Goal: Transaction & Acquisition: Purchase product/service

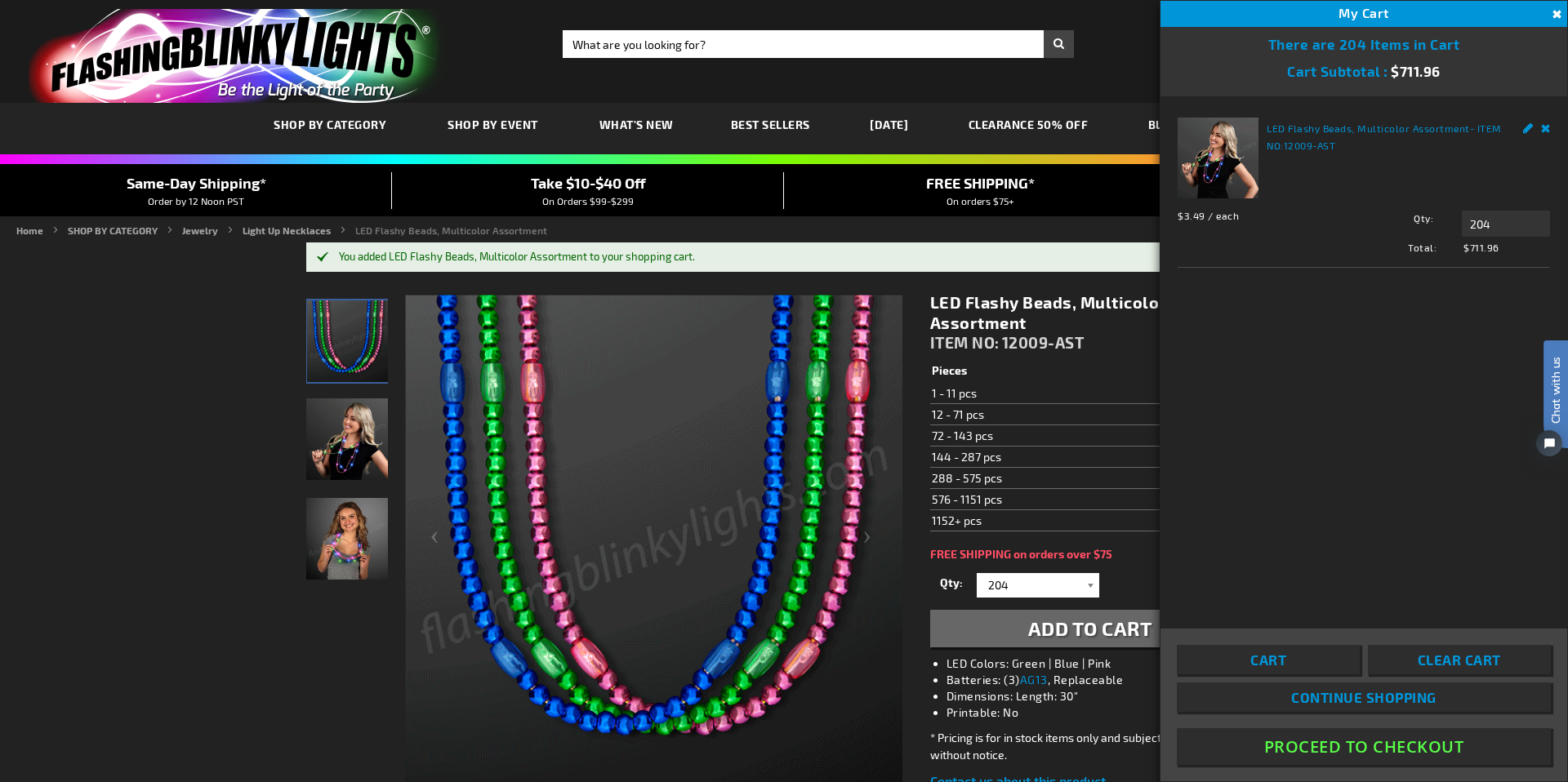
click at [1087, 588] on div at bounding box center [1091, 586] width 17 height 25
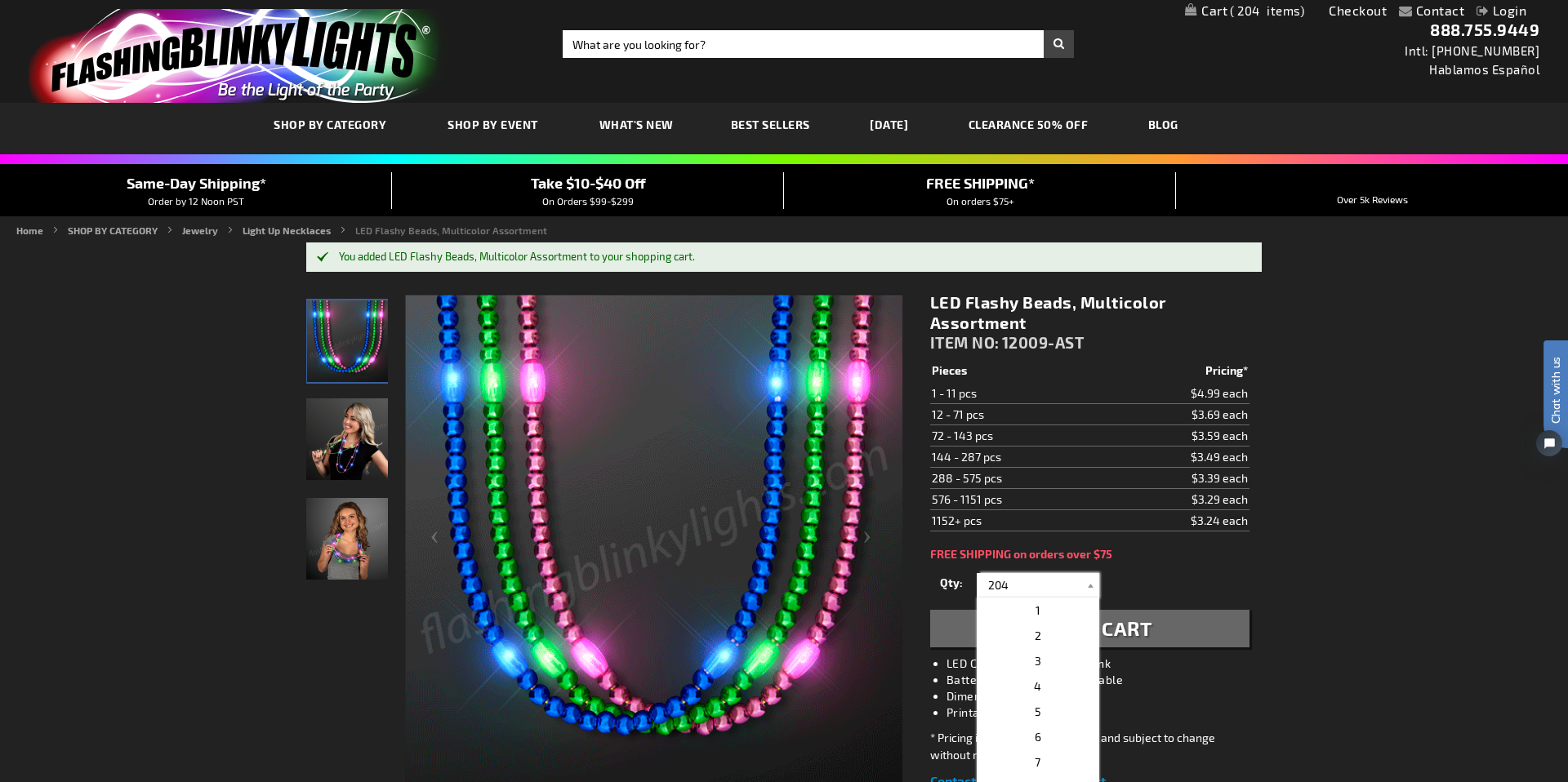
drag, startPoint x: 1019, startPoint y: 587, endPoint x: 959, endPoint y: 581, distance: 60.3
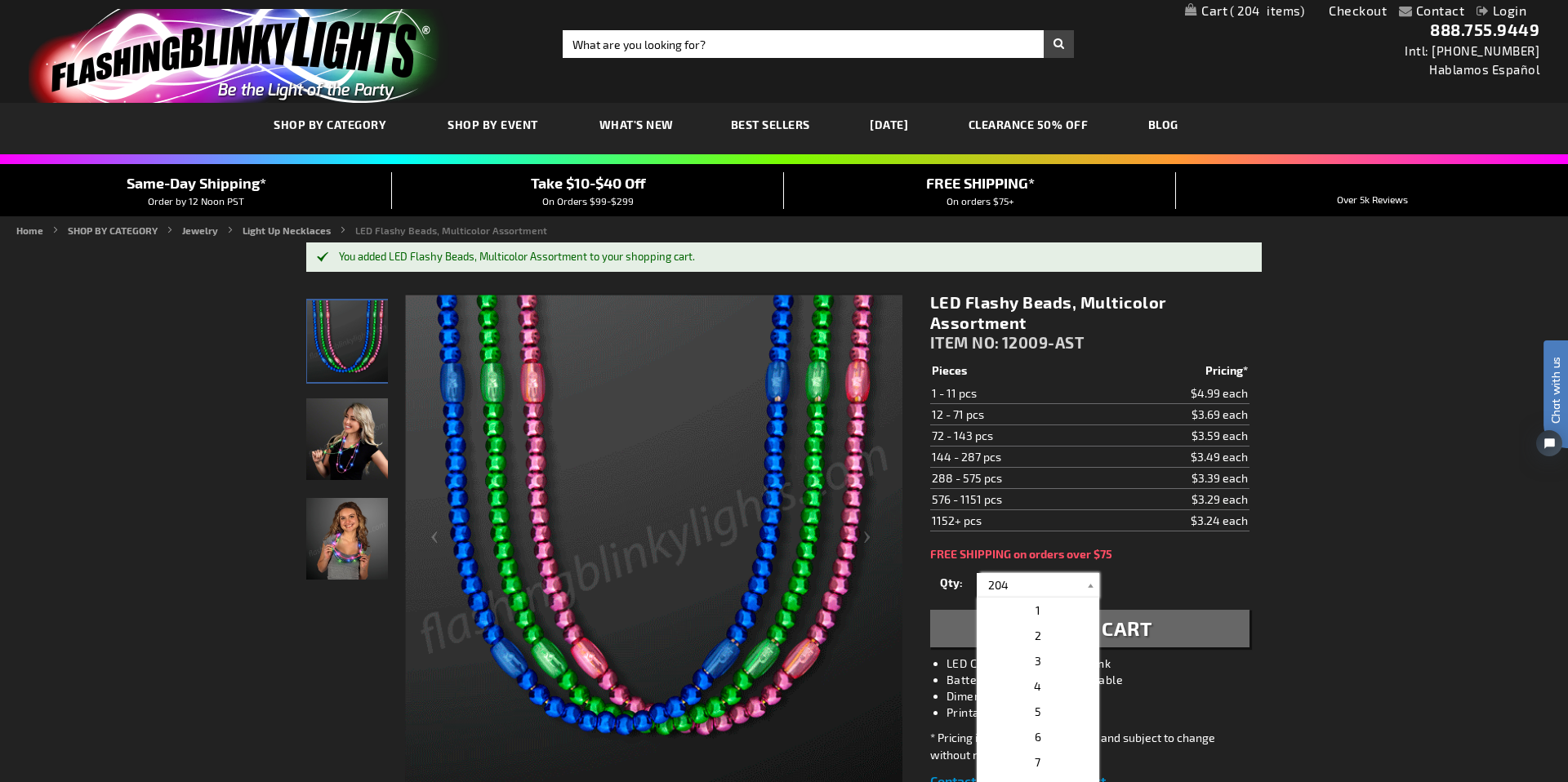
click at [959, 581] on div "Qty 1 2 3 4 5 6 7 8 9 10 11 12 24 36 48 60 72 84 96 108 120 132 144 156 168" at bounding box center [1090, 585] width 319 height 32
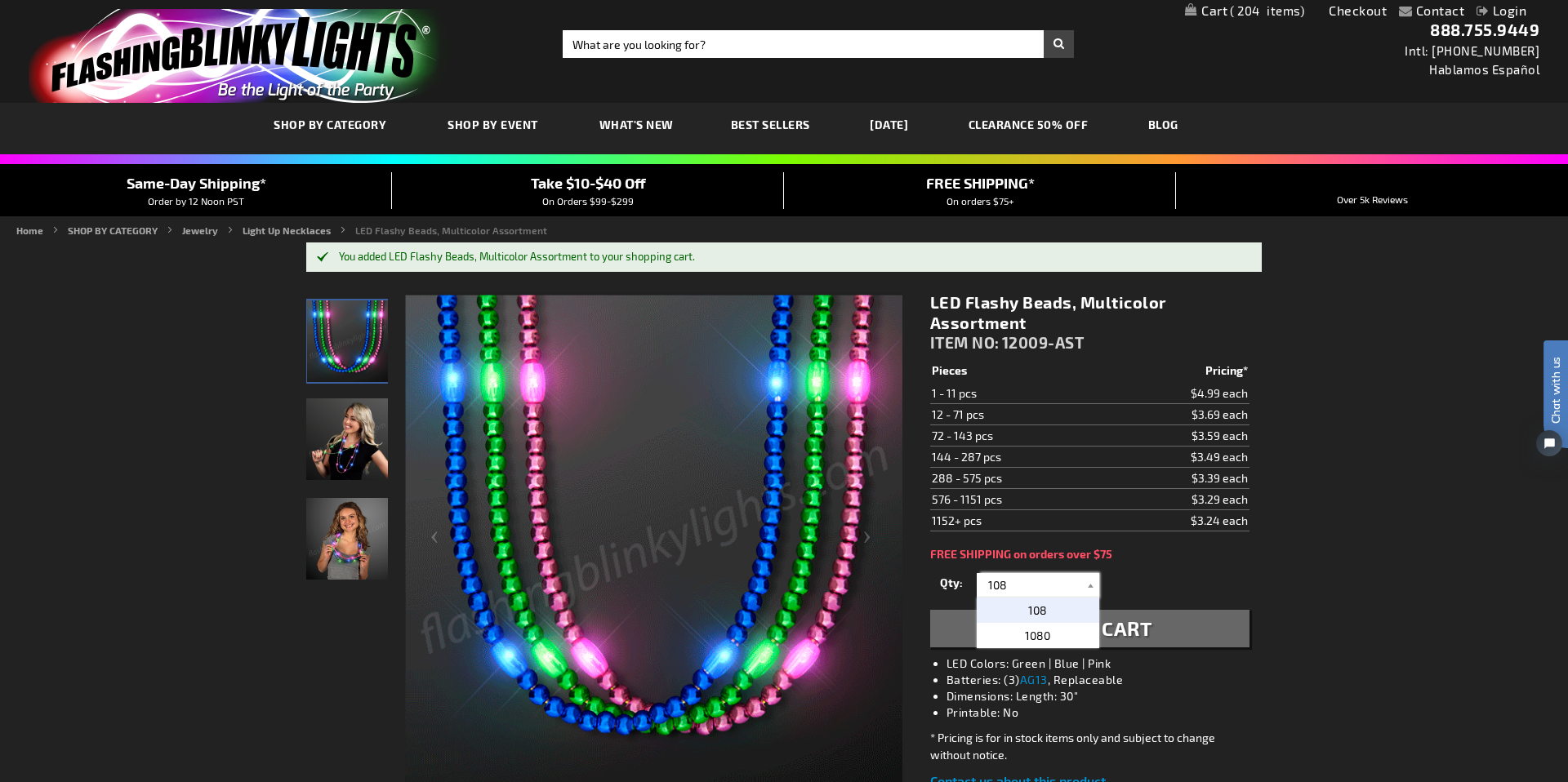
type input "108"
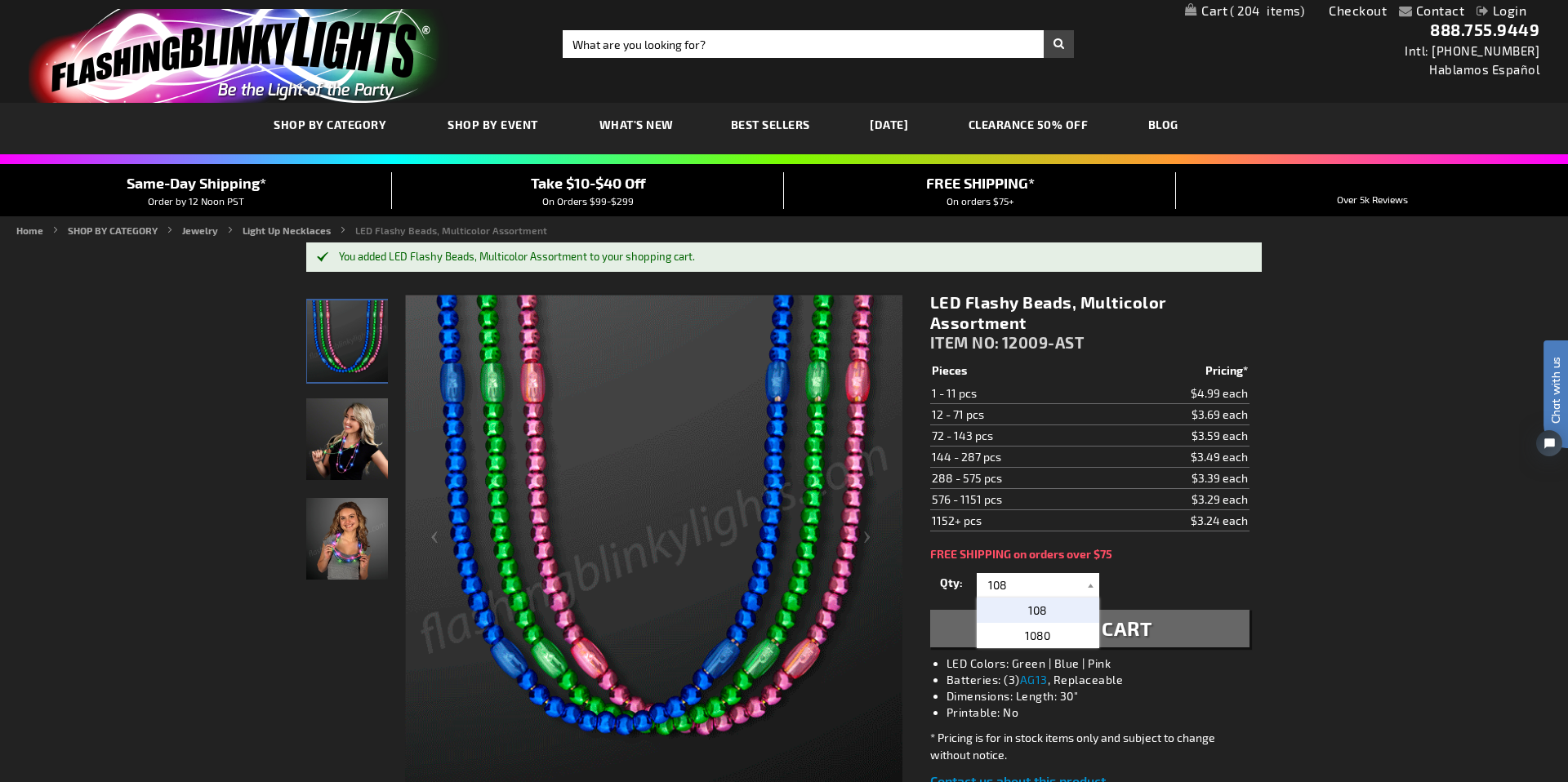
click at [1062, 616] on p "108" at bounding box center [1038, 610] width 123 height 25
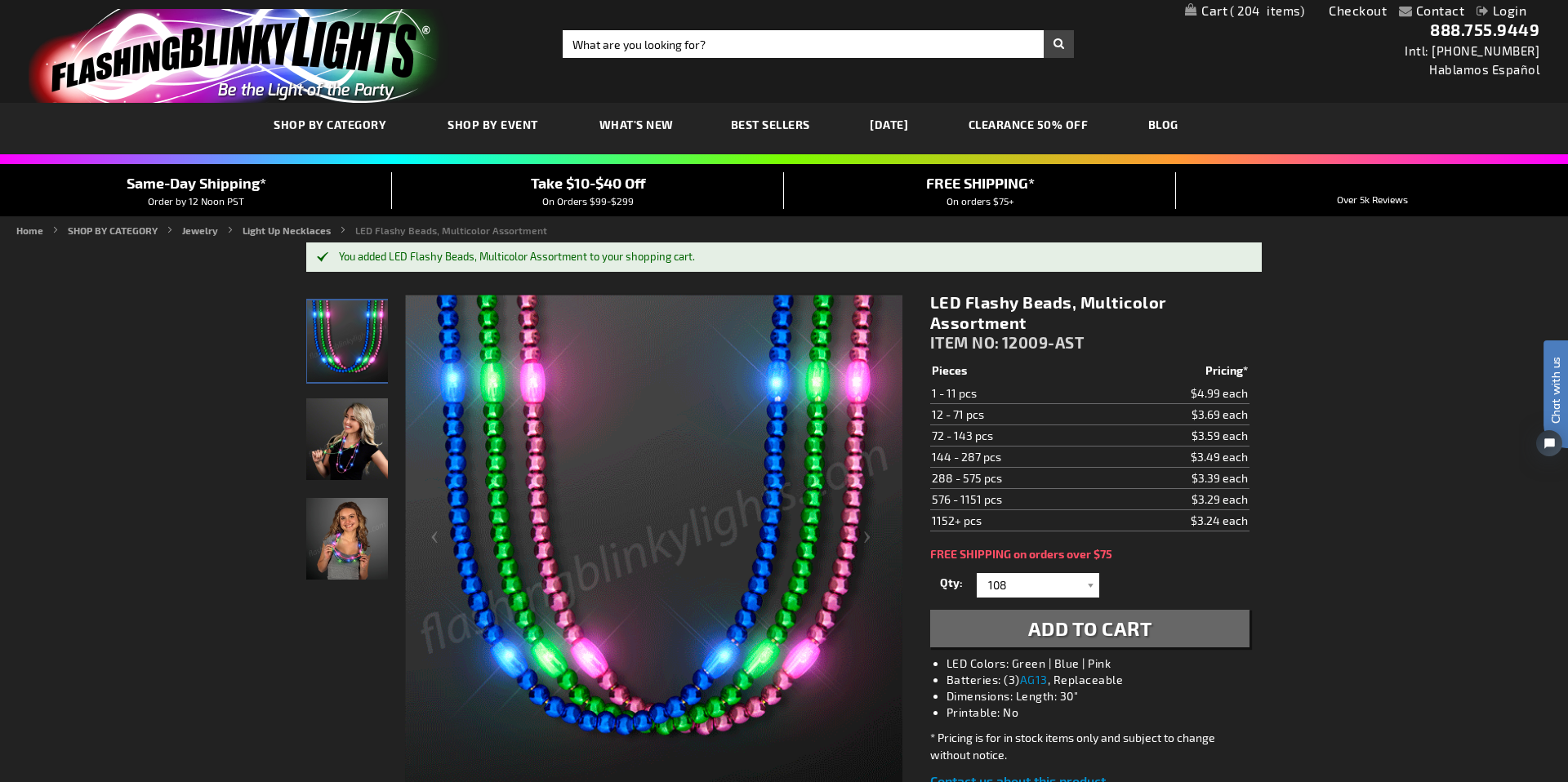
click at [1148, 593] on div "Qty 1 2 3 4 5 6 7 8 9 10 11 12 24 36 48 60 72 84 96 108 120 132 144 156 168" at bounding box center [1090, 585] width 319 height 32
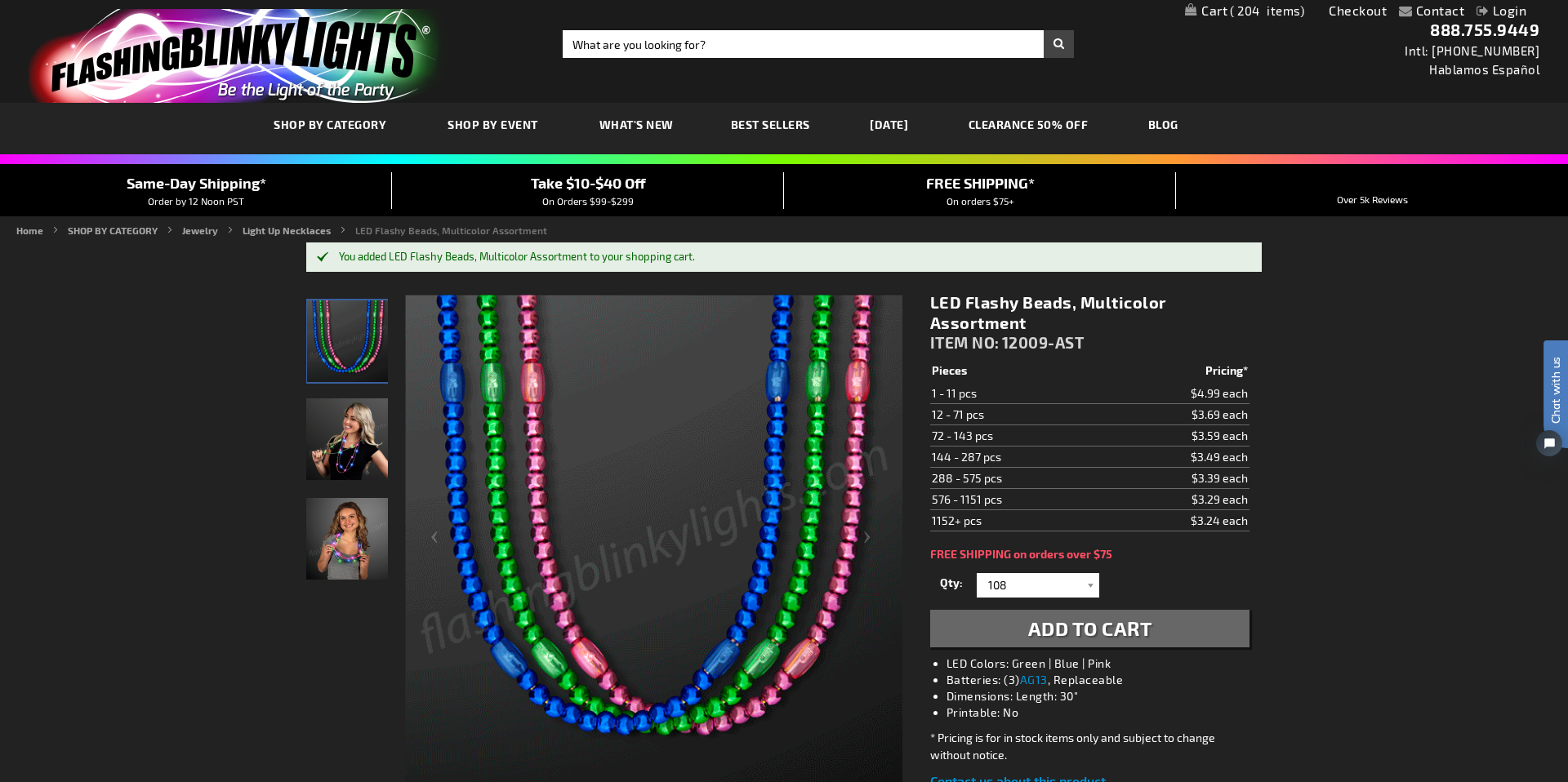
click at [1248, 16] on span "204" at bounding box center [1266, 11] width 75 height 15
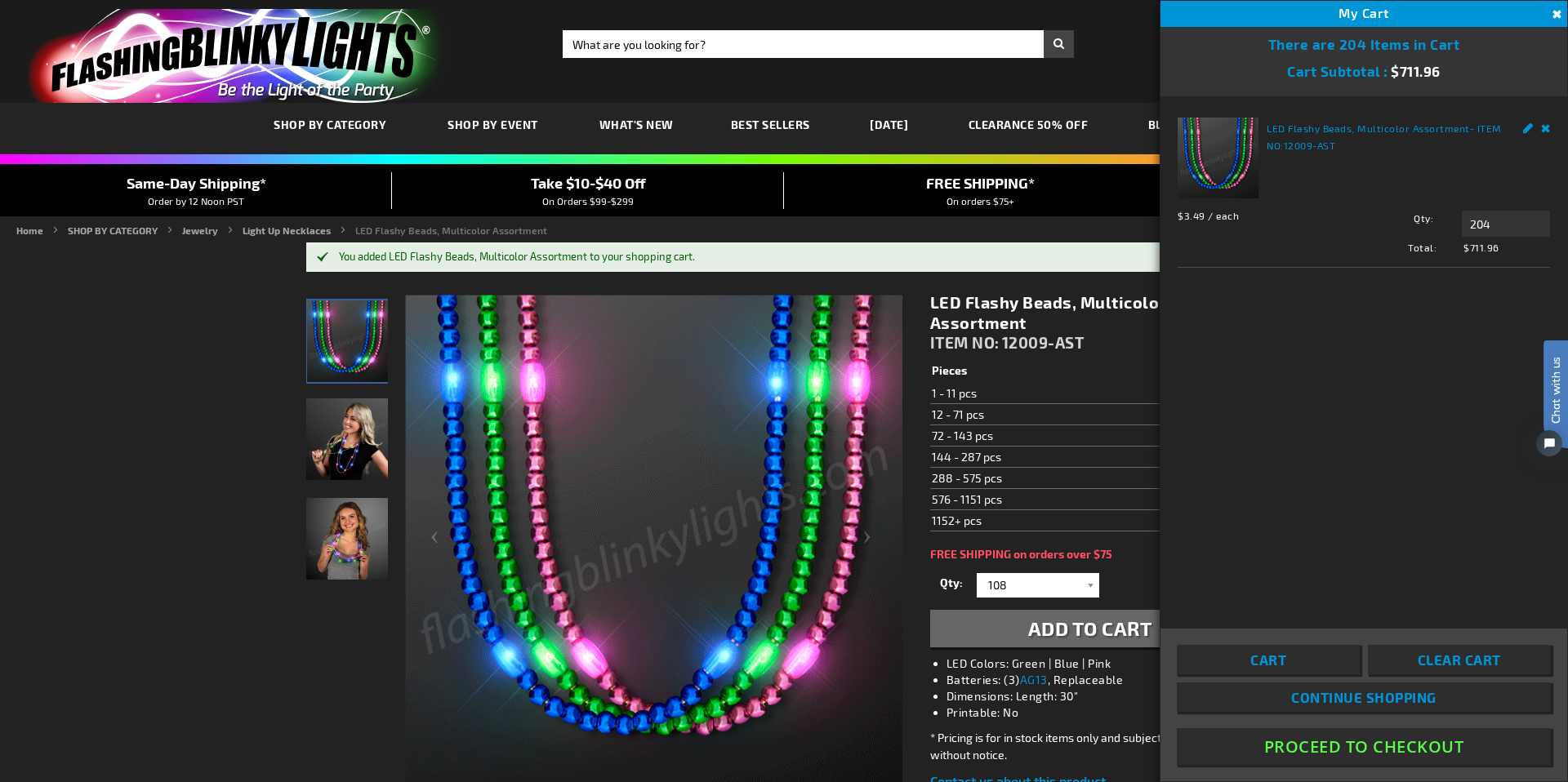
click at [1525, 130] on link "Edit" at bounding box center [1528, 126] width 11 height 18
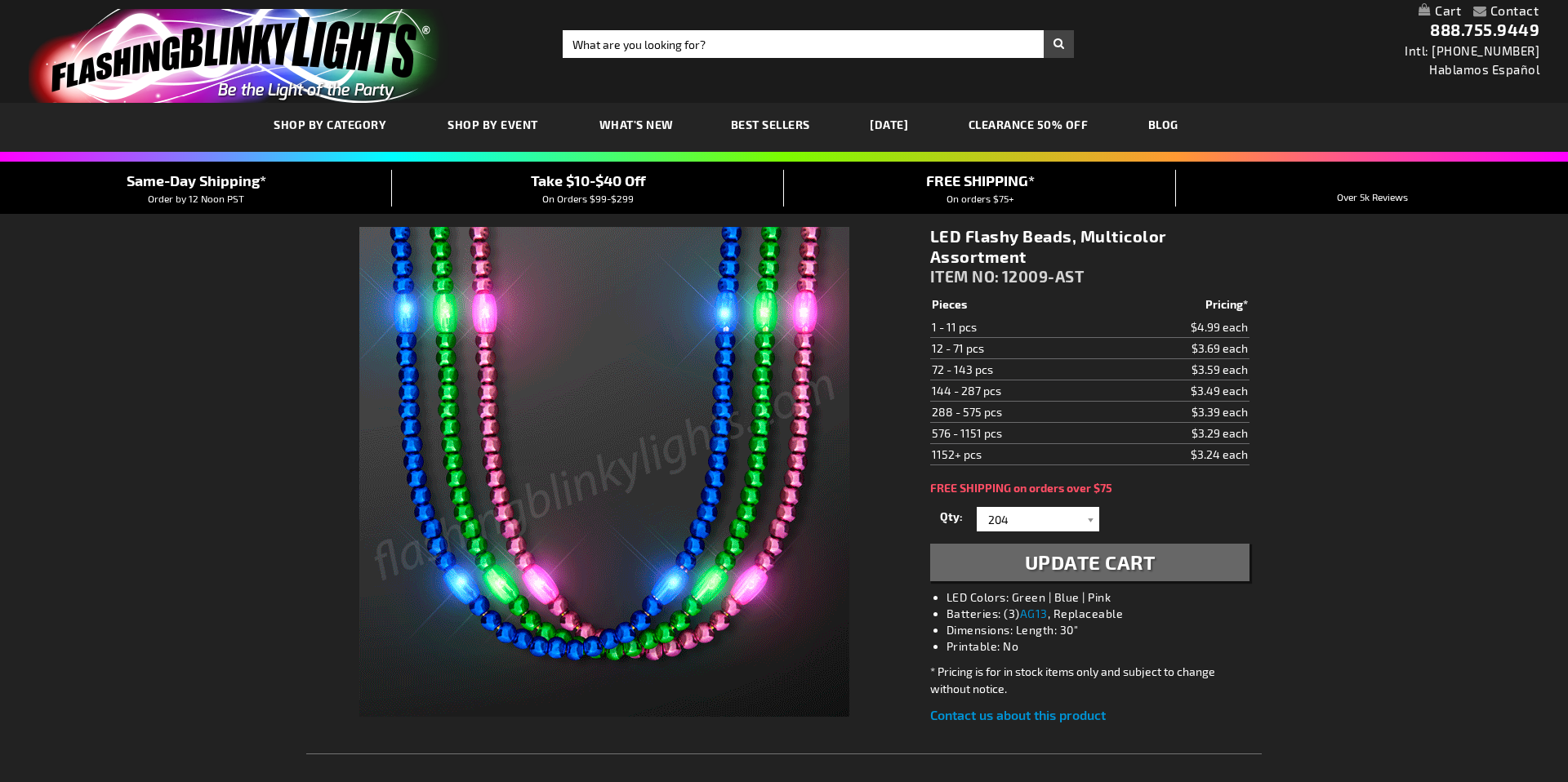
select select "204"
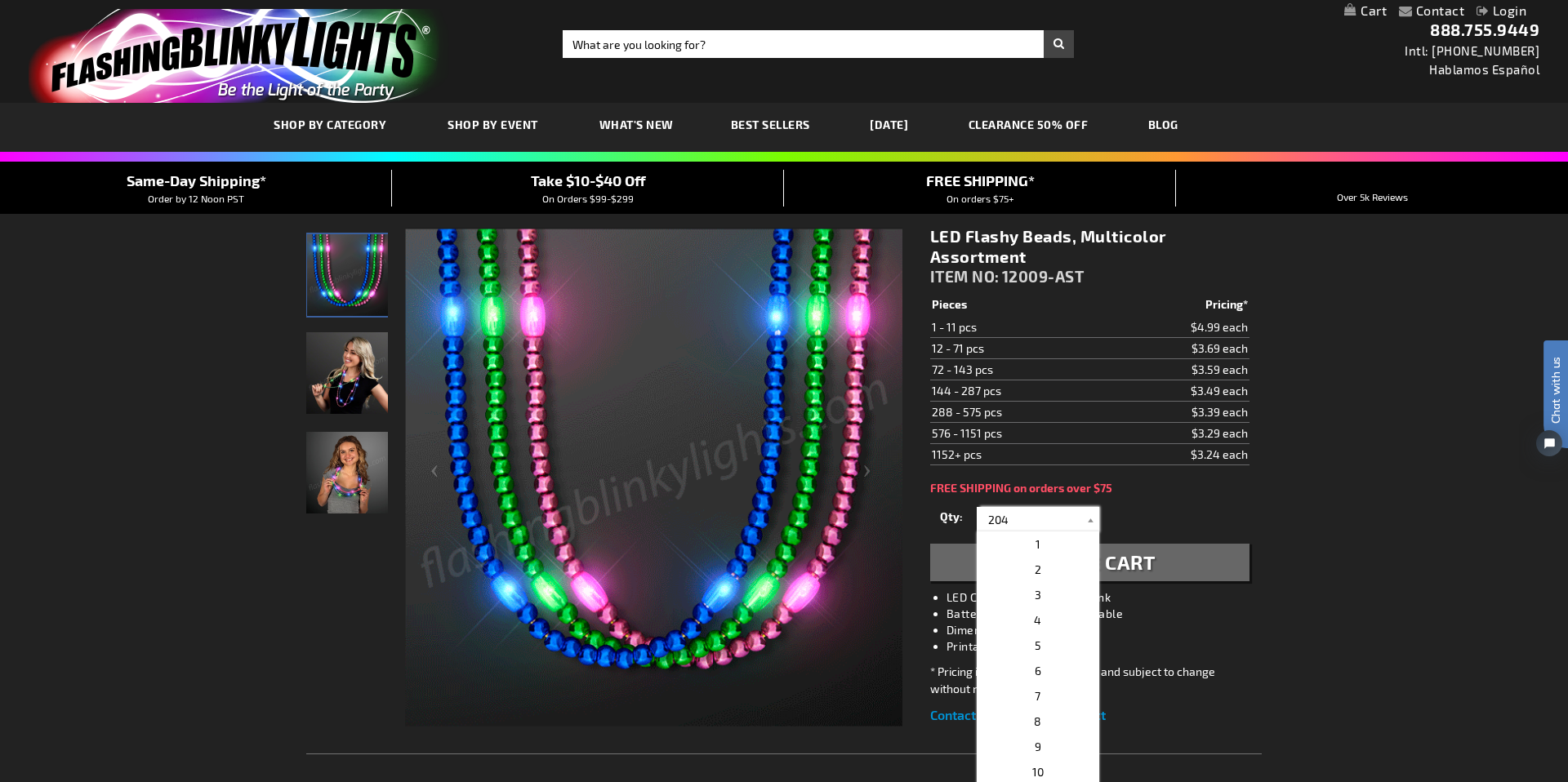
click at [1010, 527] on input "204" at bounding box center [1039, 519] width 118 height 25
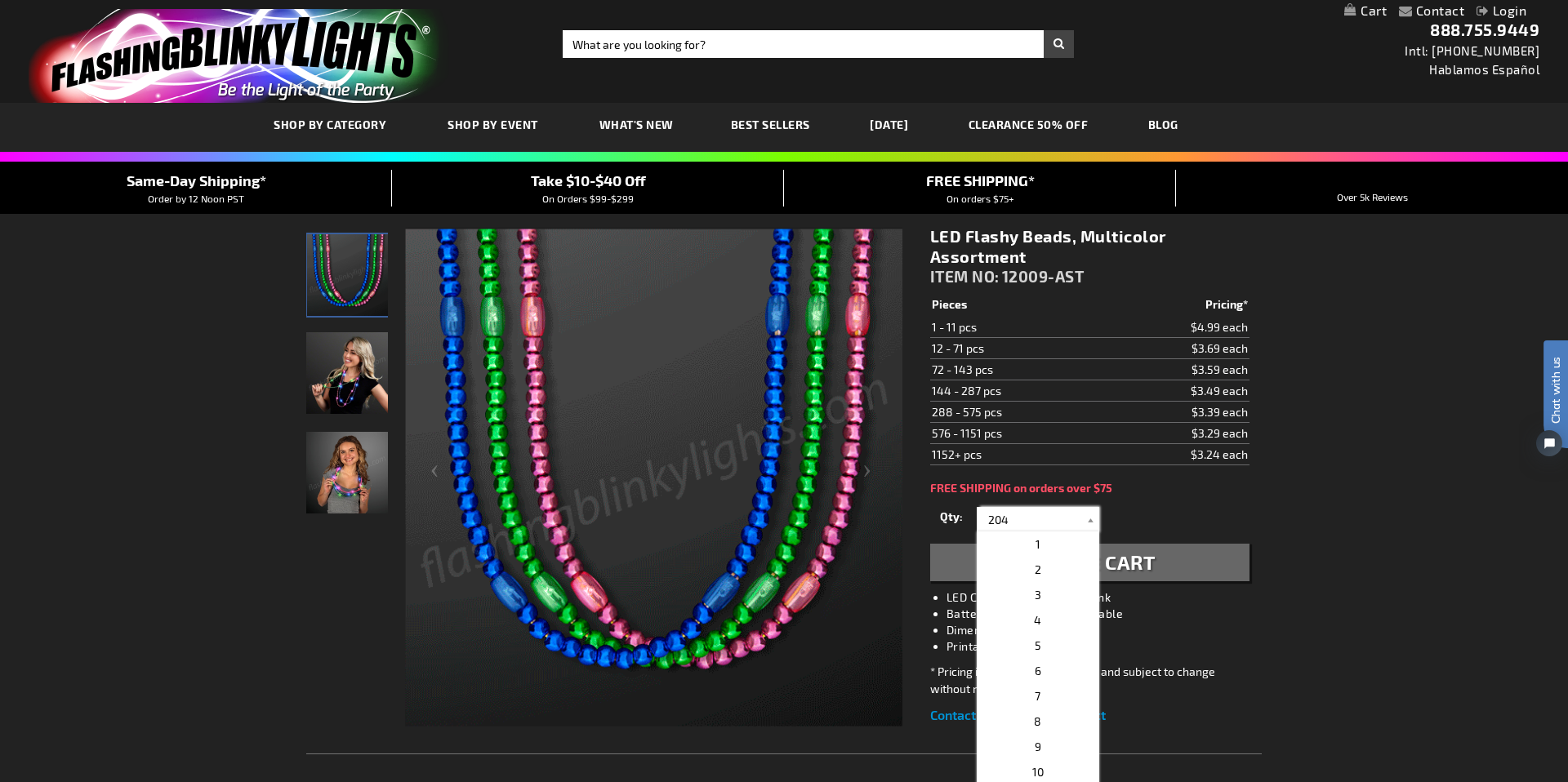
drag, startPoint x: 1012, startPoint y: 522, endPoint x: 974, endPoint y: 524, distance: 38.1
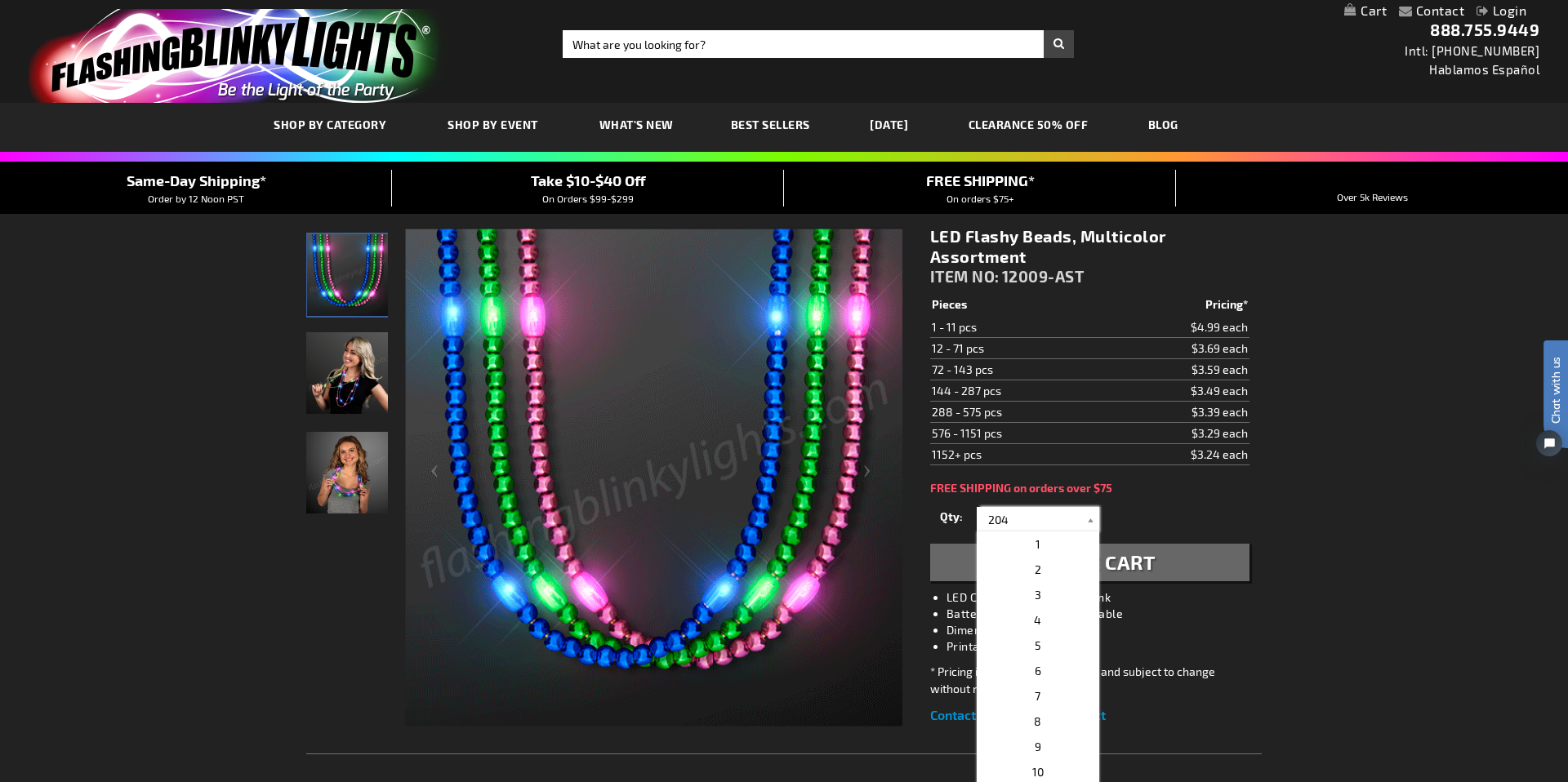
click at [974, 524] on div "Qty 1 2 3 4 5 6 7 8 9 10 11 12 24 36" at bounding box center [1090, 519] width 319 height 32
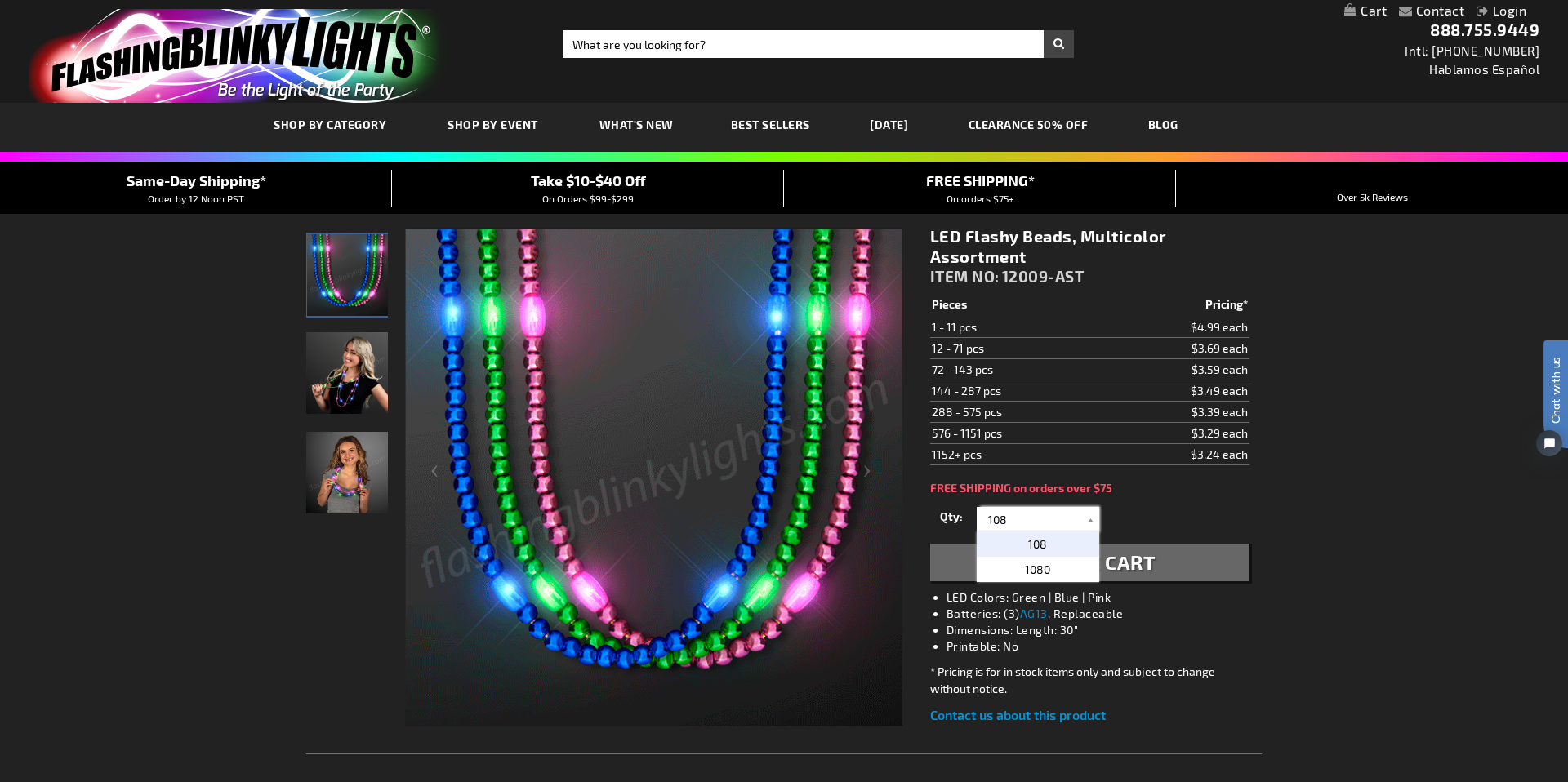
type input "108"
click at [1038, 539] on span "108" at bounding box center [1037, 544] width 18 height 14
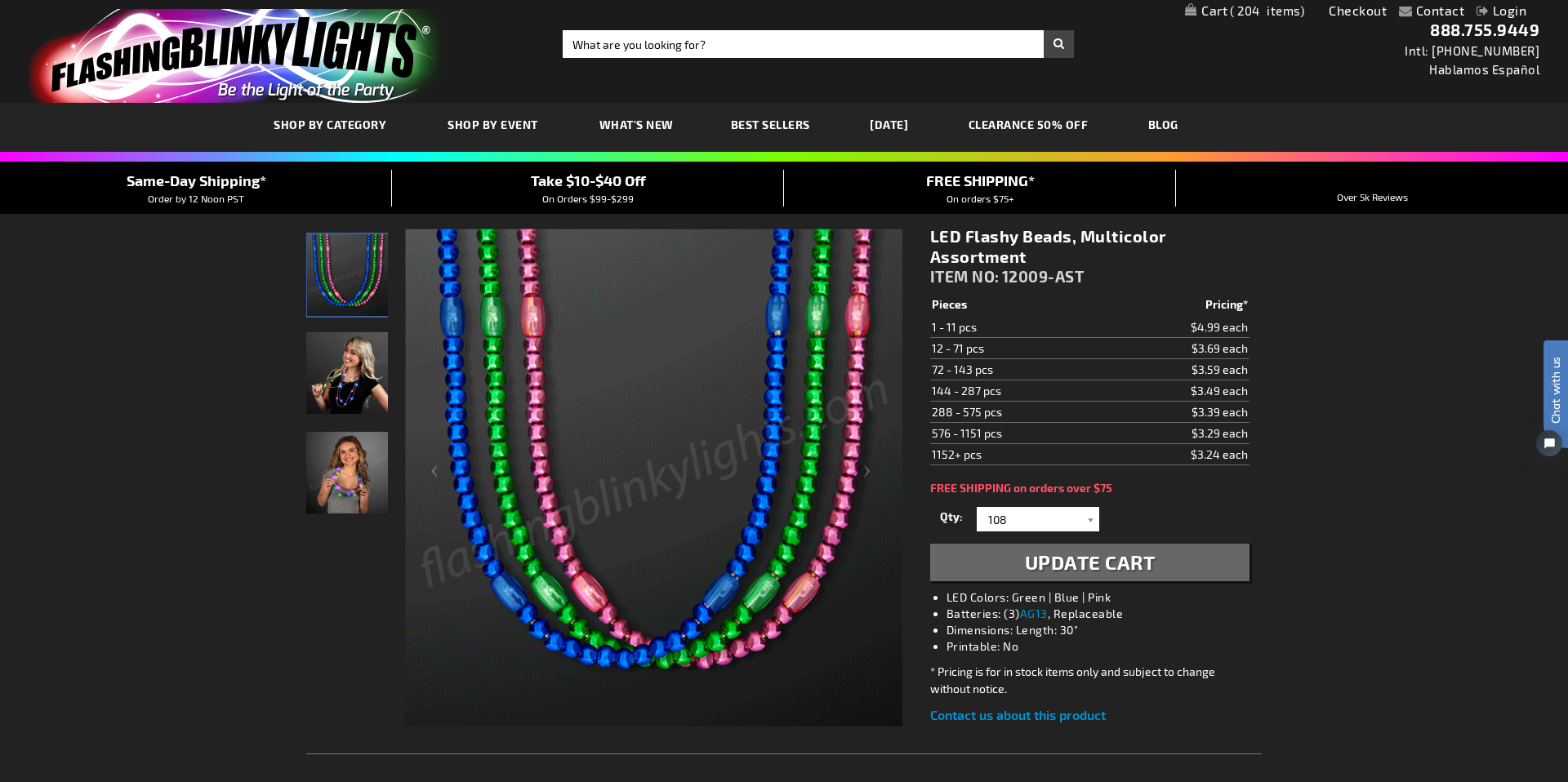
click at [1079, 558] on span "Update Cart" at bounding box center [1090, 562] width 131 height 24
